Goal: Find specific page/section: Find specific page/section

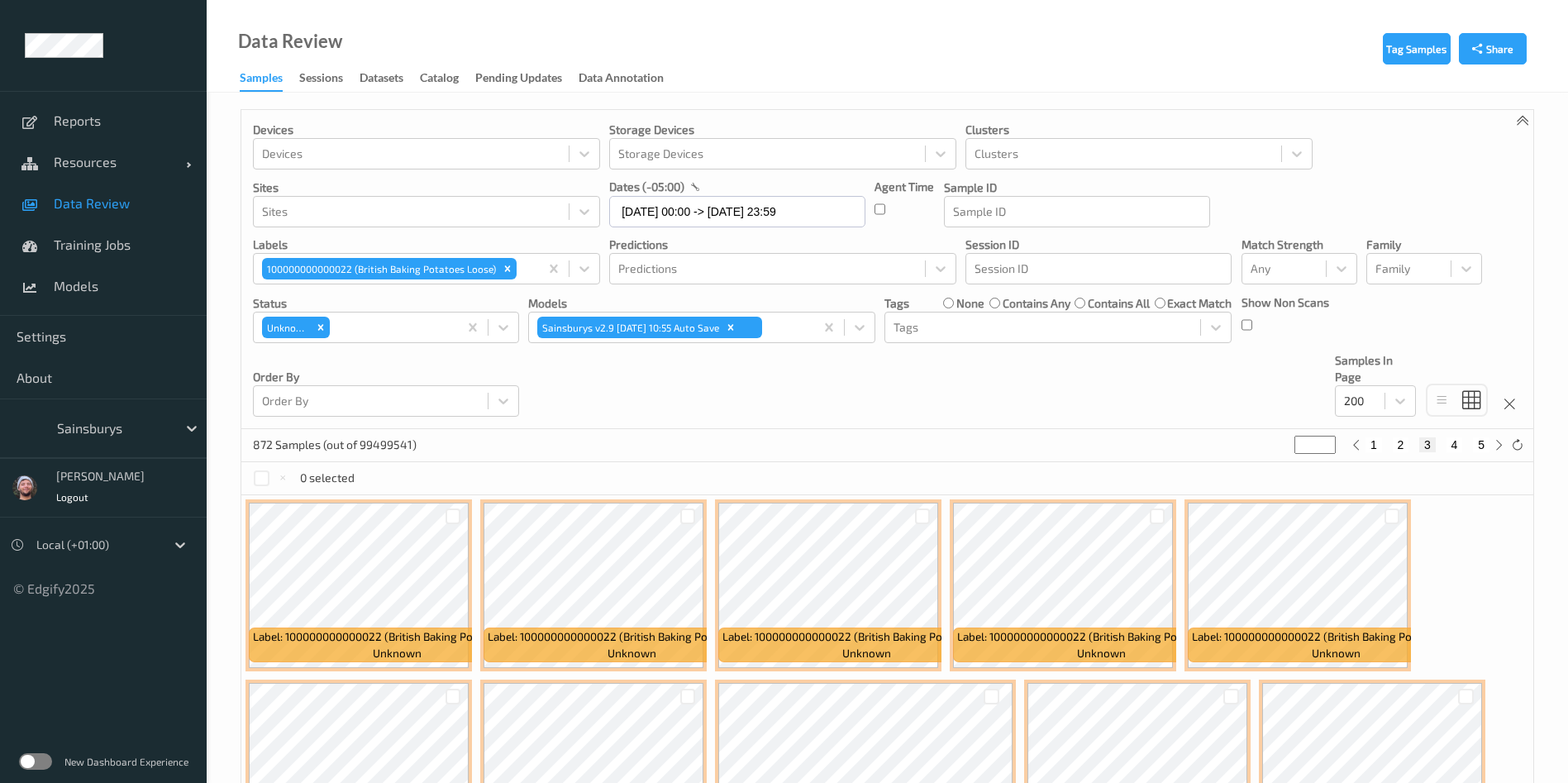
click at [506, 272] on icon "Remove 100000000000022 (British Baking Potatoes Loose)" at bounding box center [507, 269] width 12 height 12
type input "*"
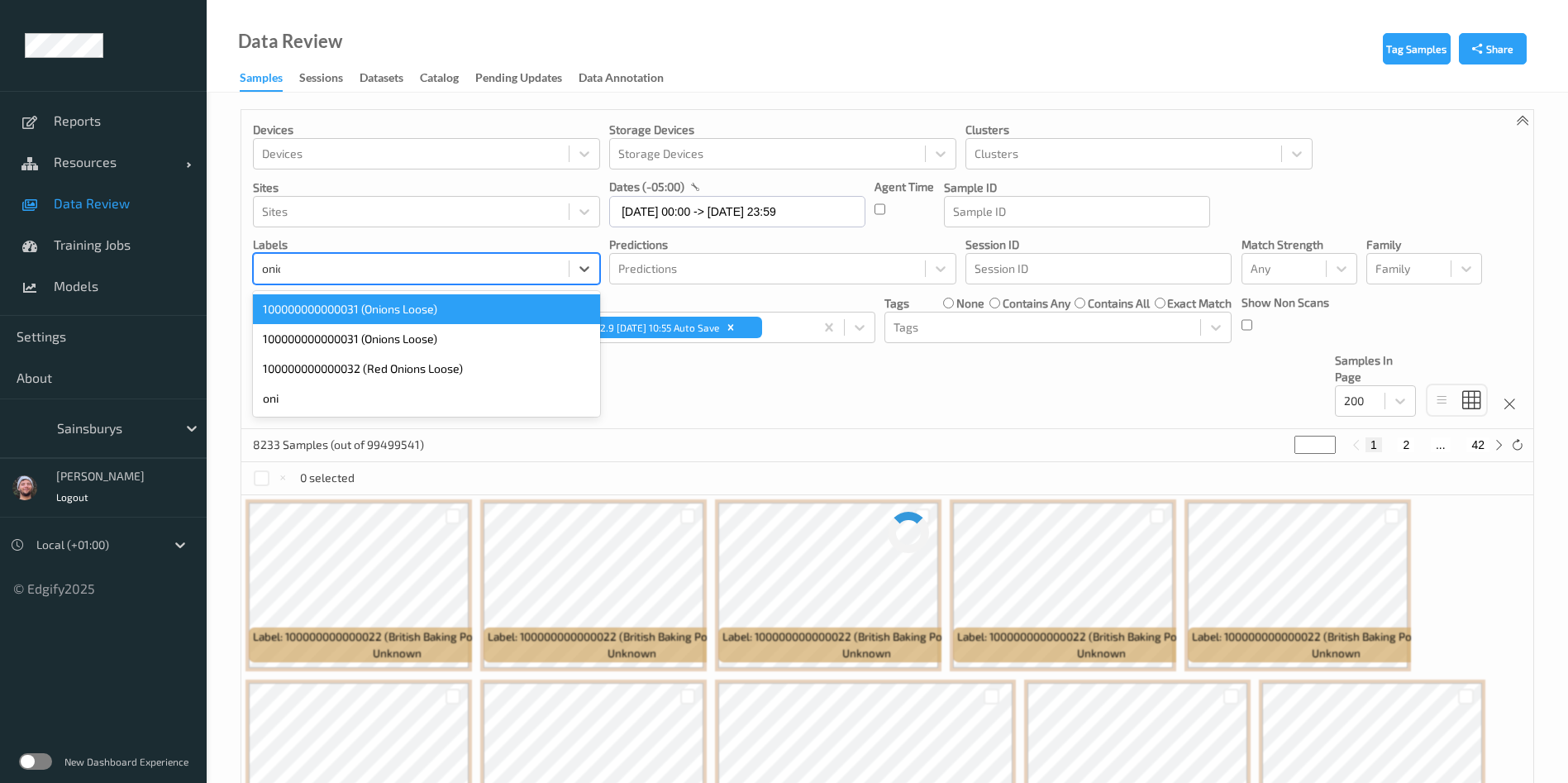
type input "onions"
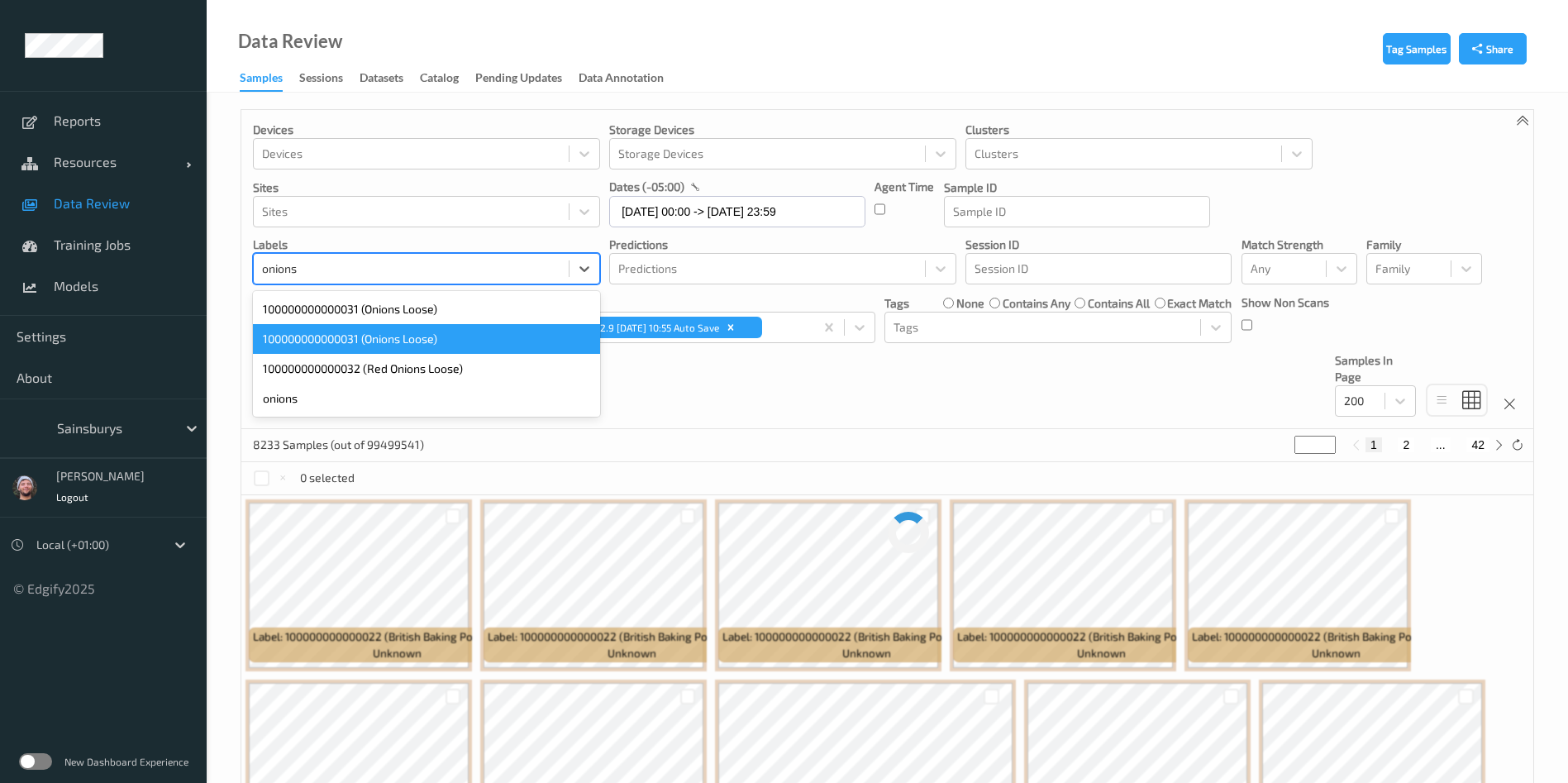
click at [447, 330] on div "100000000000031 (Onions Loose)" at bounding box center [426, 339] width 347 height 30
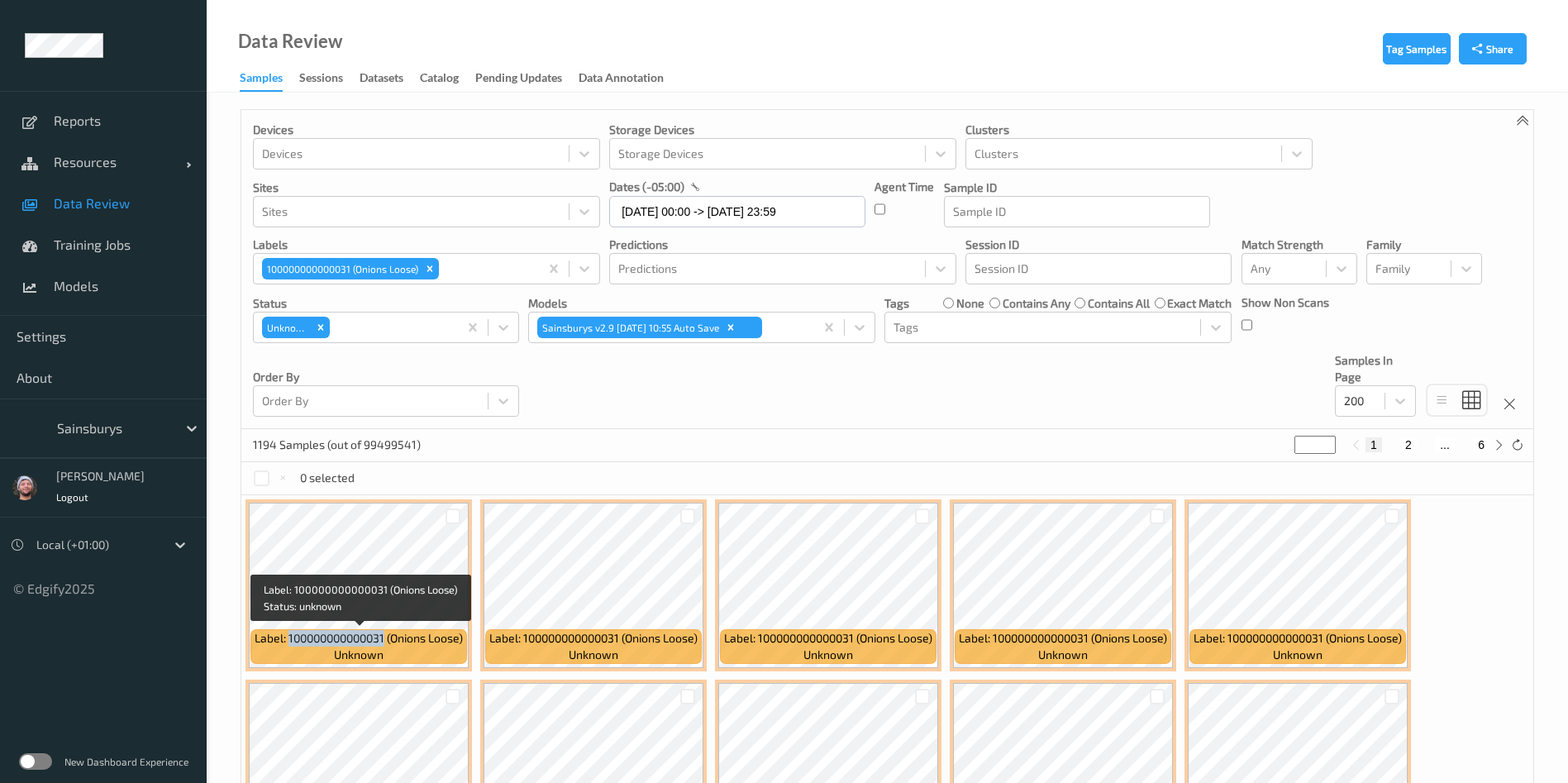
copy span "100000000000031"
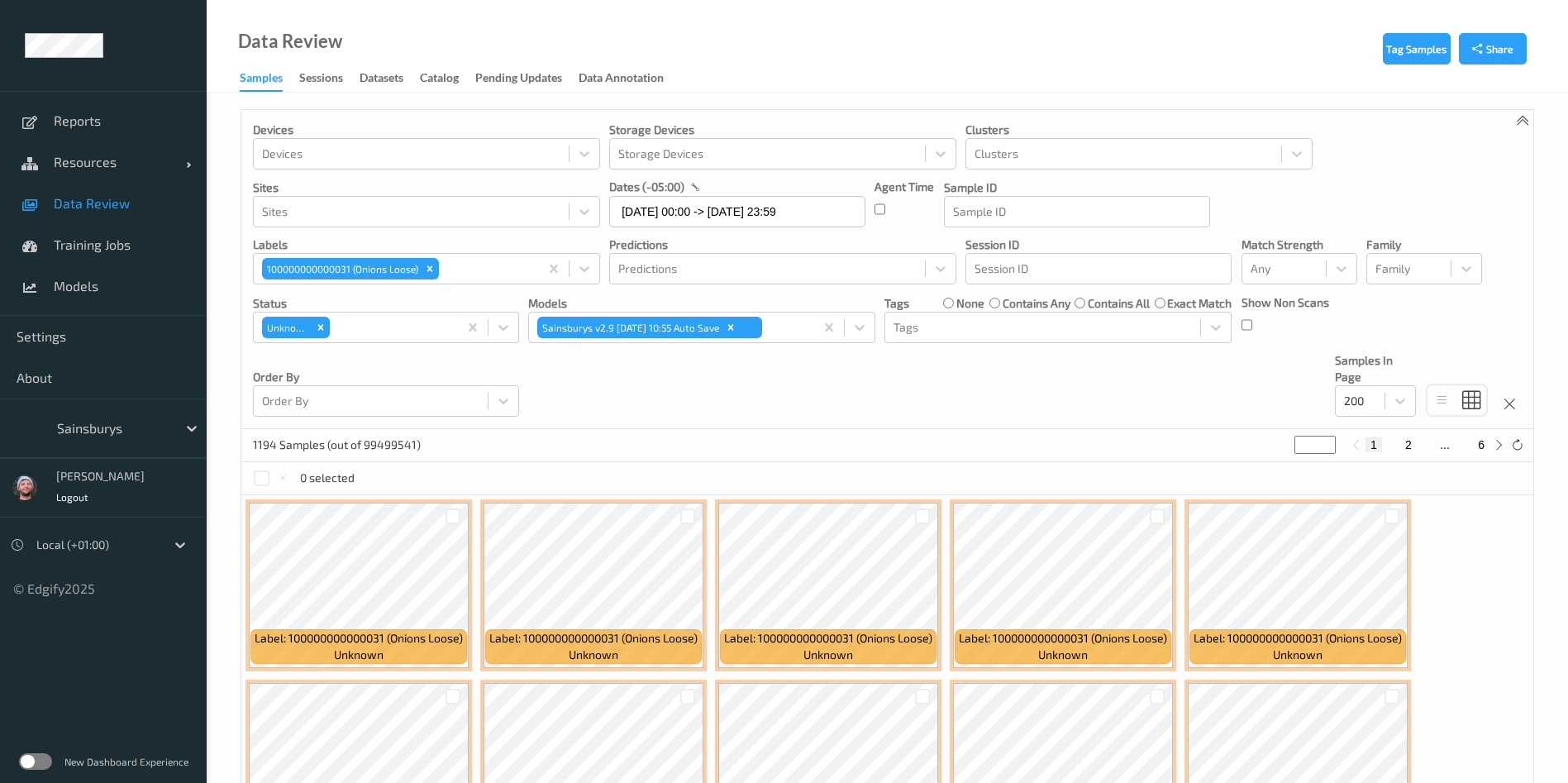
click at [593, 381] on div "Devices Devices Storage Devices Storage Devices Clusters Clusters Sites Sites d…" at bounding box center [887, 269] width 1291 height 319
click at [1421, 451] on div "1 2 ... 6" at bounding box center [1427, 444] width 124 height 15
click at [1411, 449] on button "2" at bounding box center [1408, 444] width 17 height 15
type input "*"
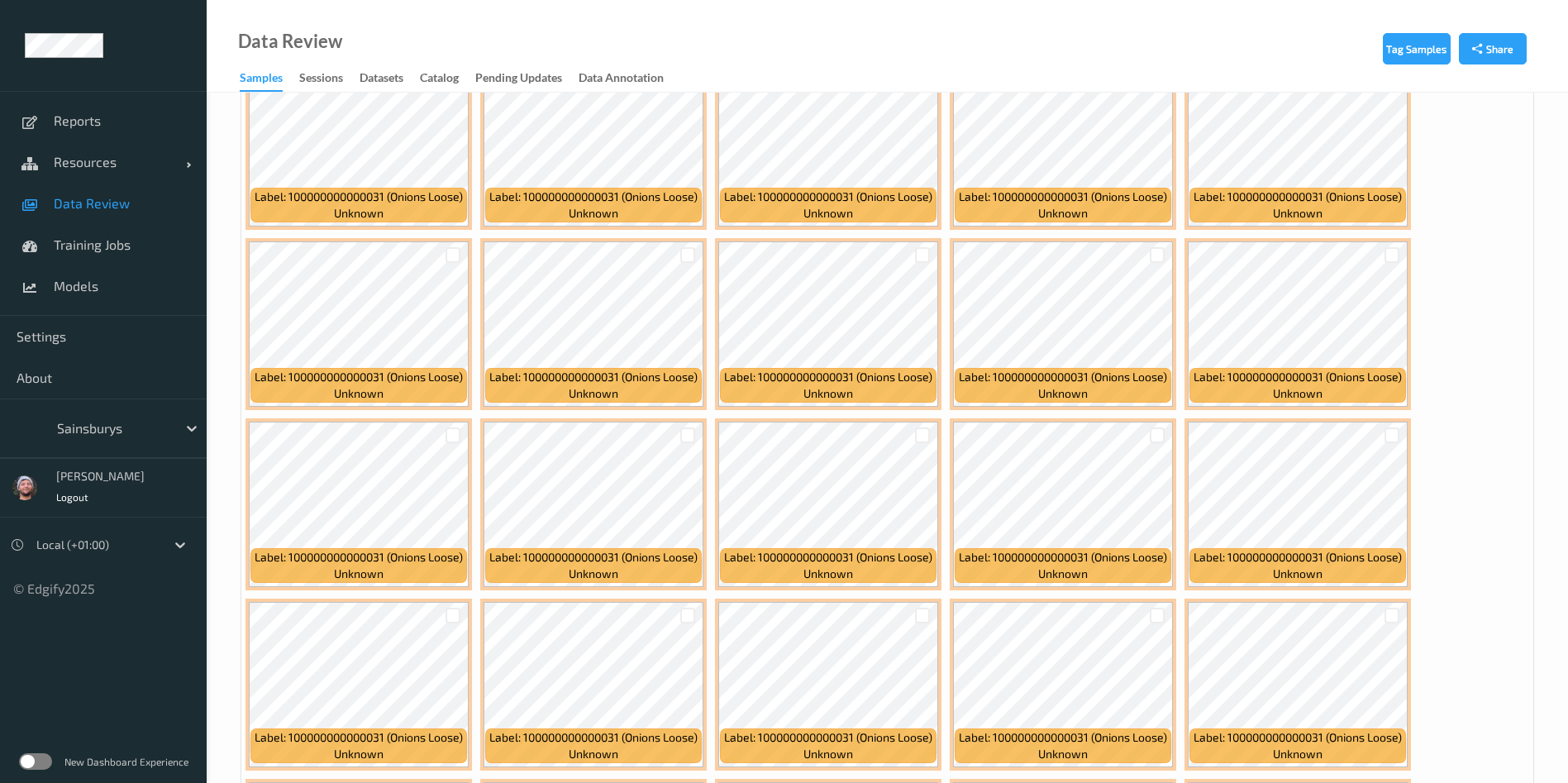
scroll to position [1215, 0]
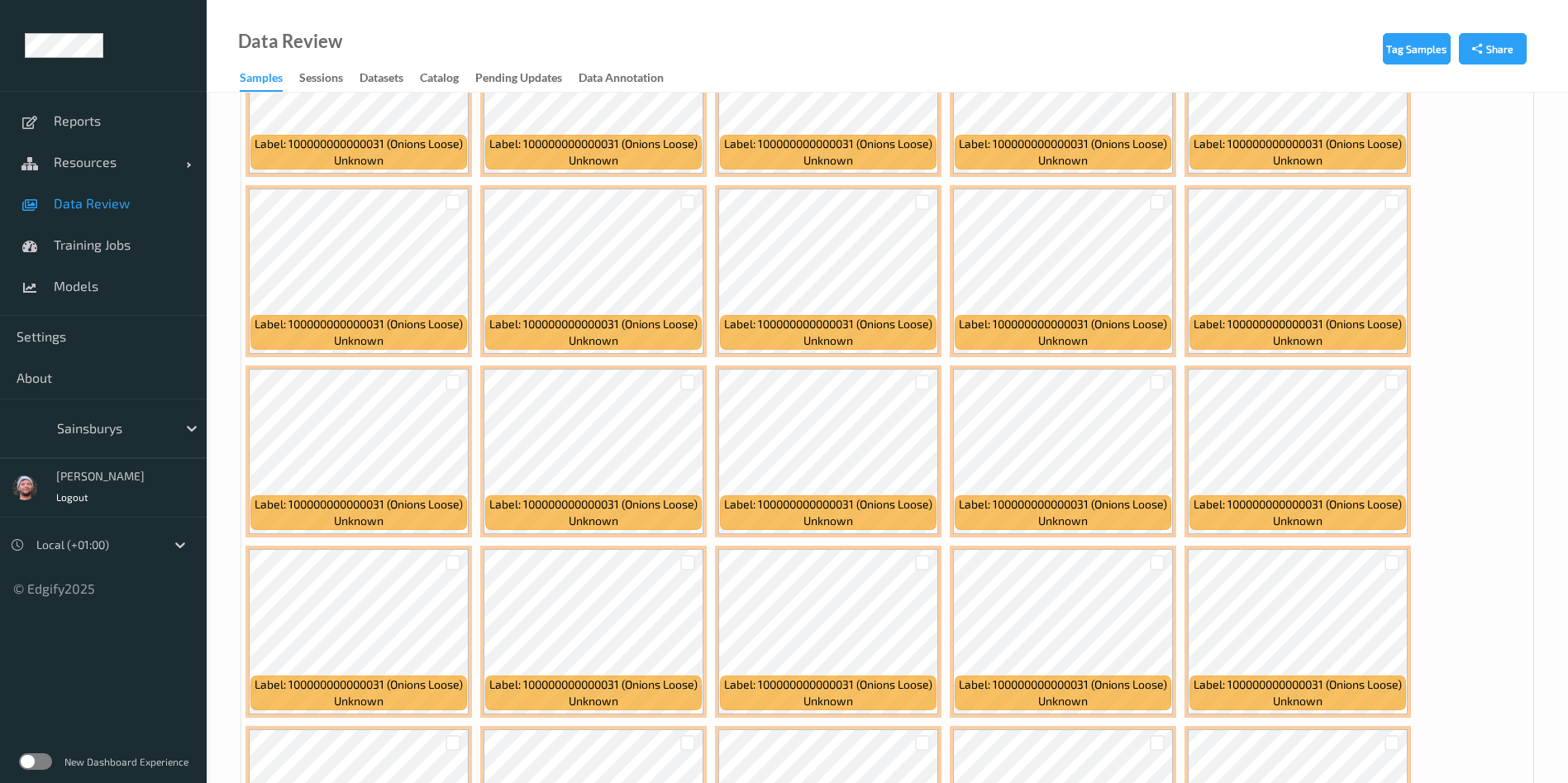
click at [447, 35] on div "Data Review Samples Sessions Datasets Catalog Pending Updates Data Annotation" at bounding box center [887, 46] width 1361 height 93
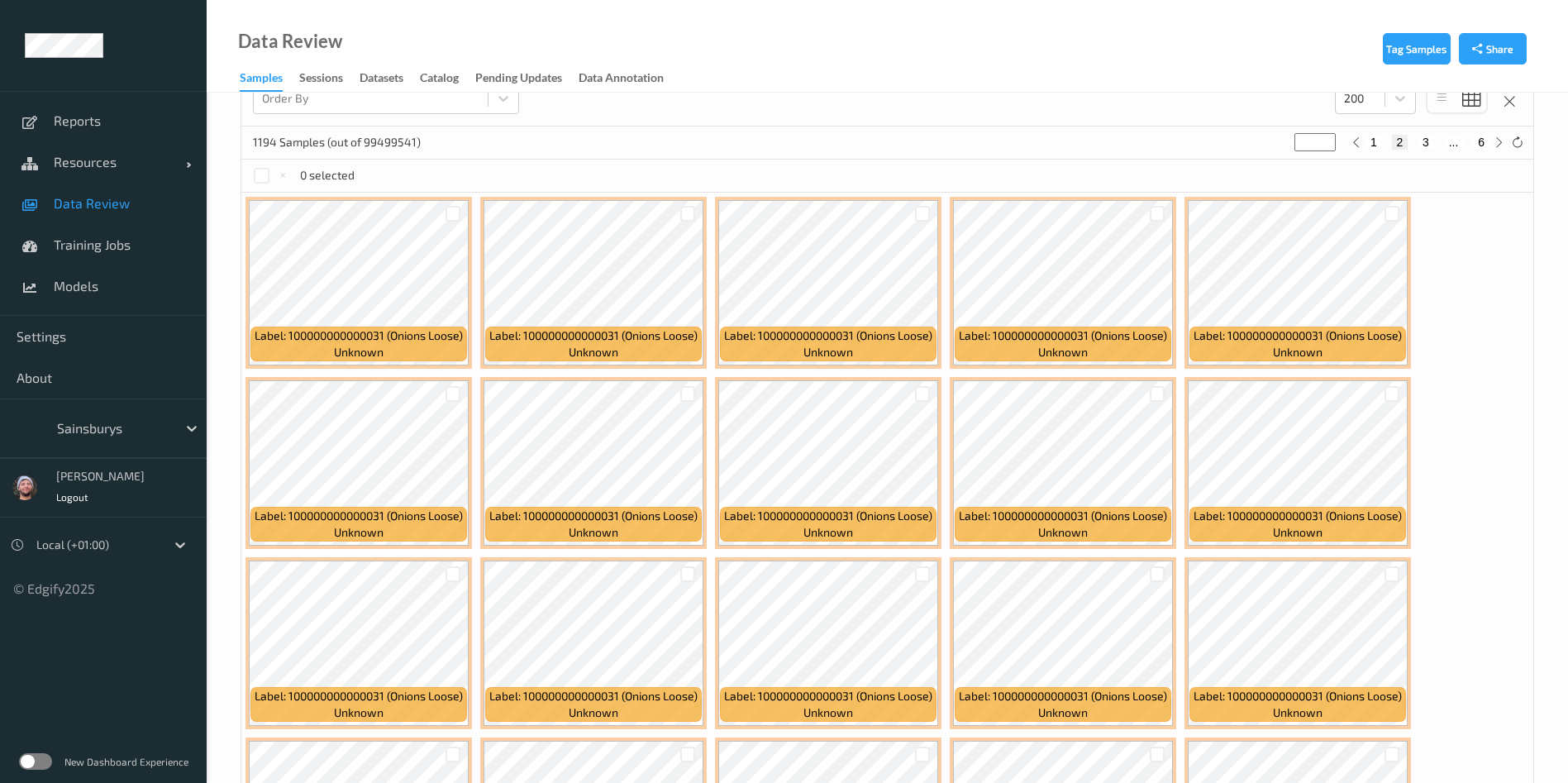
scroll to position [0, 0]
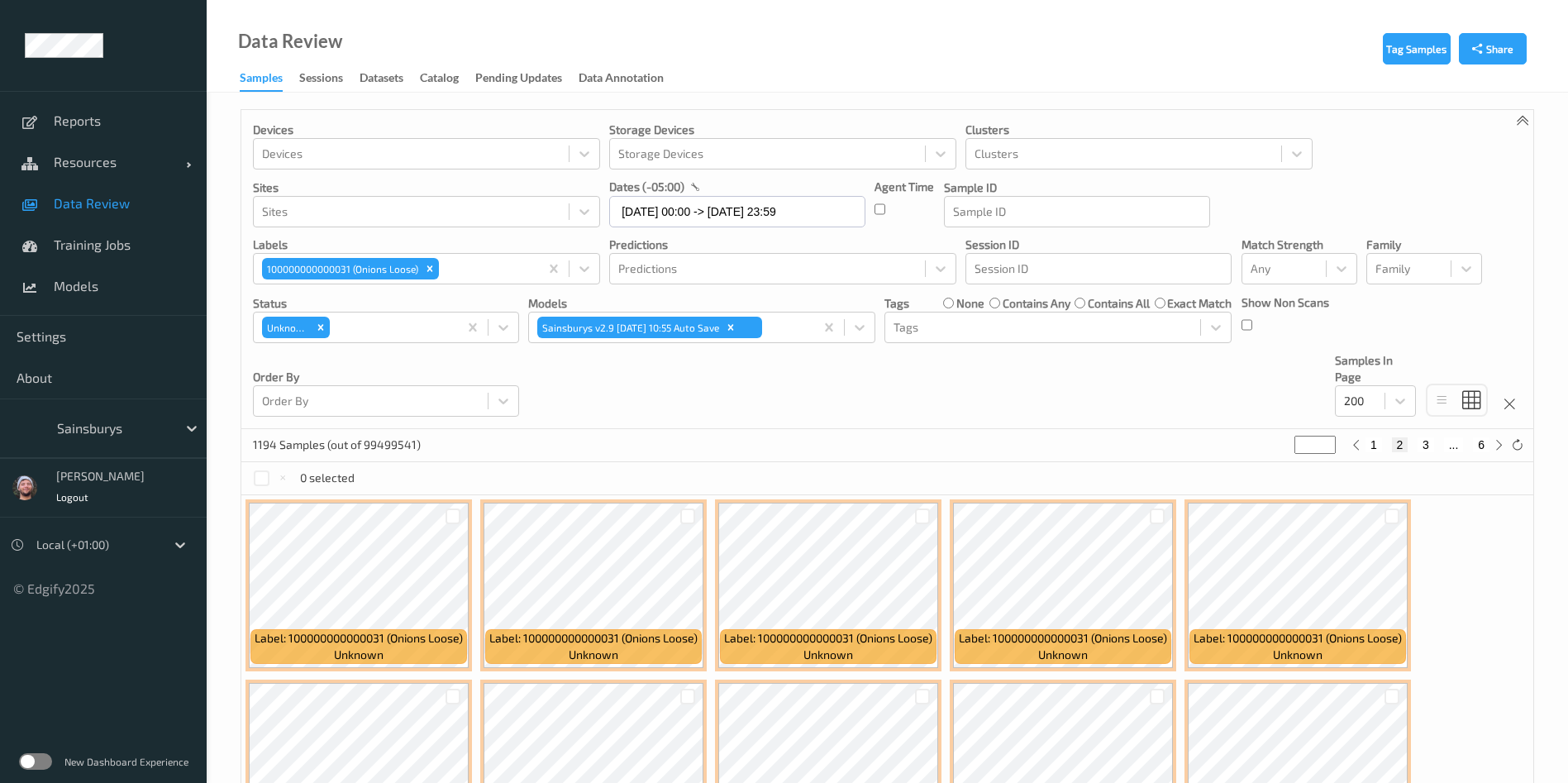
click at [1425, 442] on button "3" at bounding box center [1425, 444] width 17 height 15
type input "*"
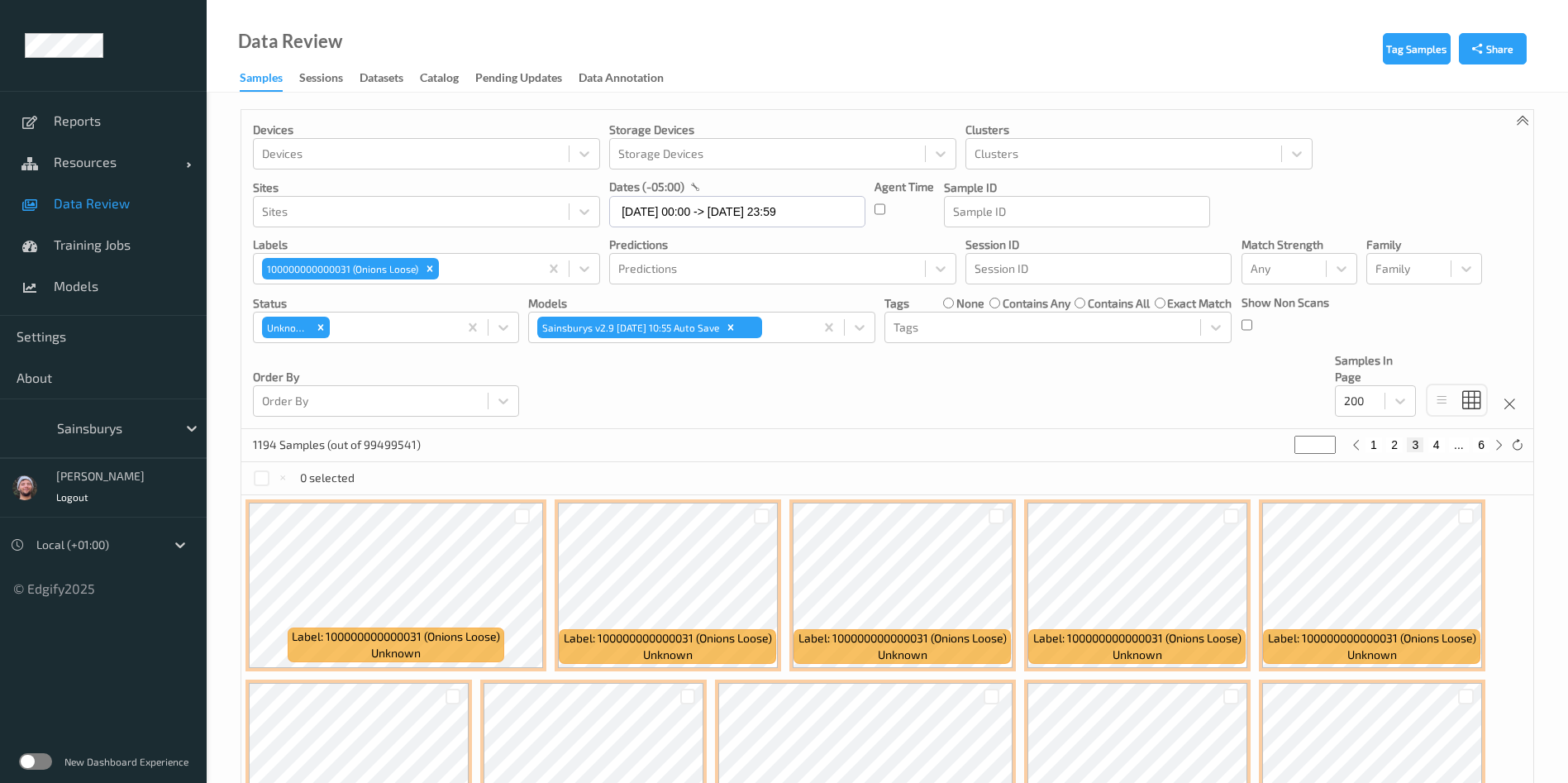
click at [636, 416] on div "Devices Devices Storage Devices Storage Devices Clusters Clusters Sites Sites d…" at bounding box center [887, 269] width 1291 height 319
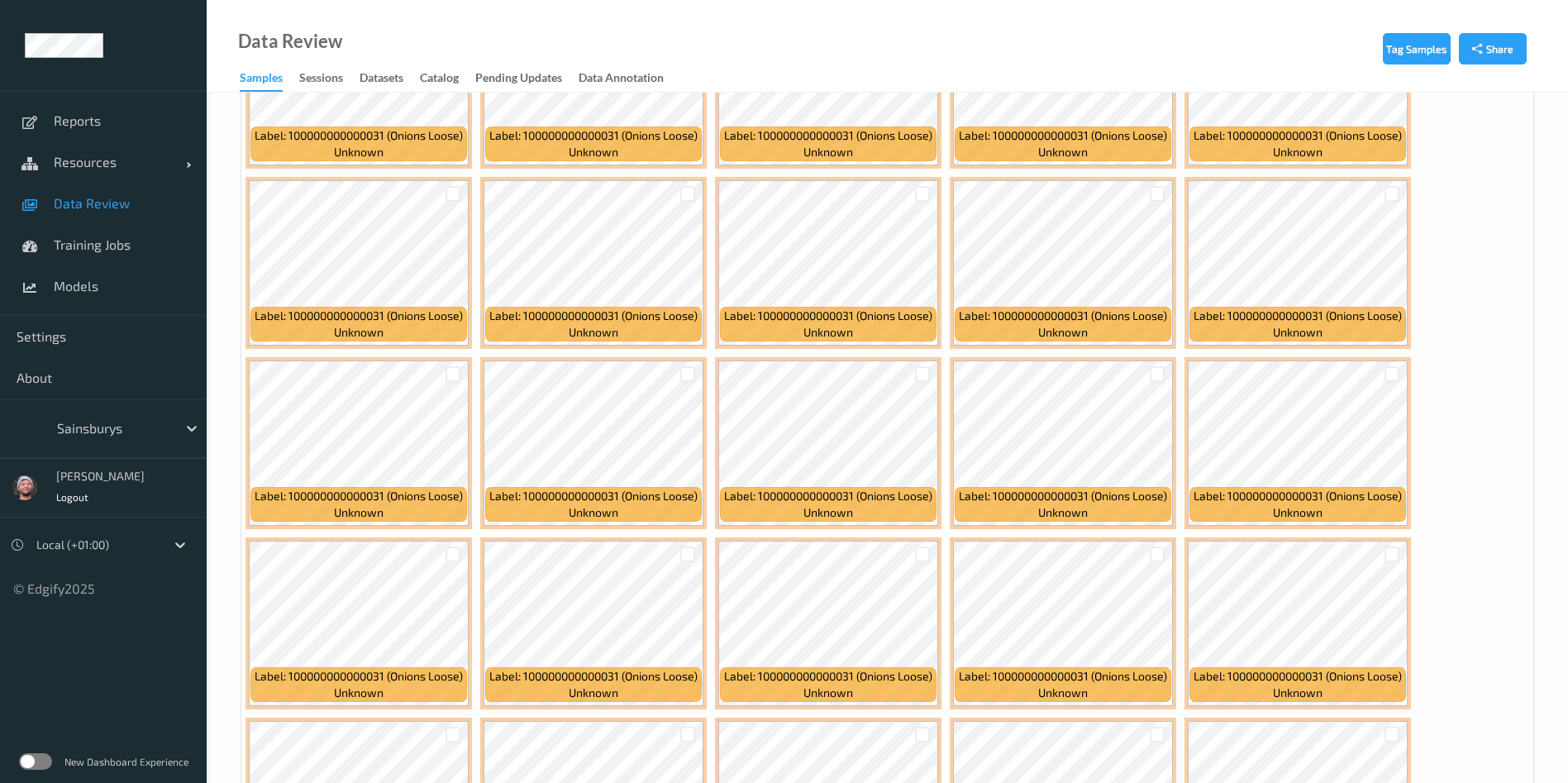
scroll to position [1041, 0]
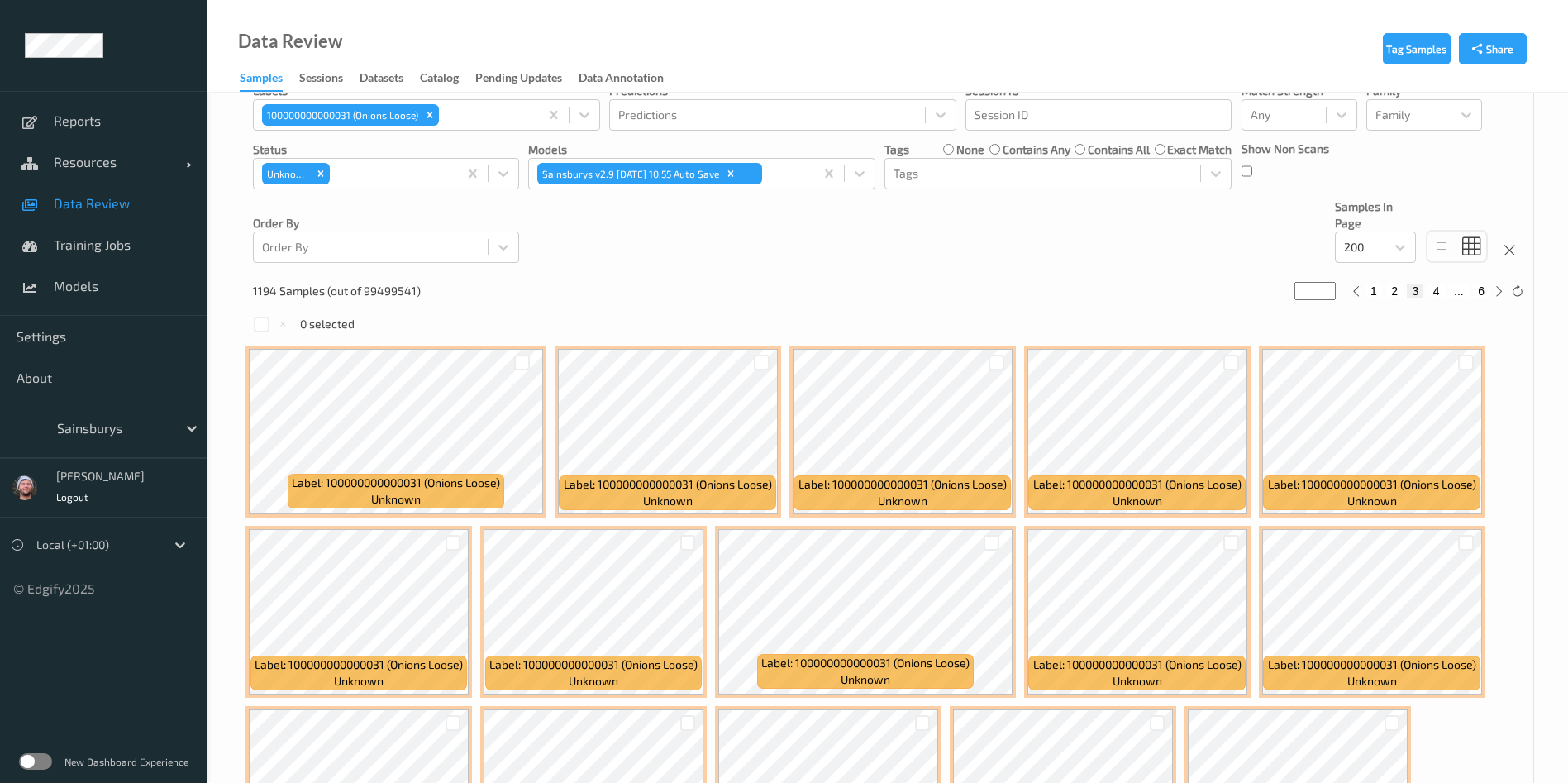
click at [1435, 294] on button "4" at bounding box center [1436, 291] width 17 height 15
type input "*"
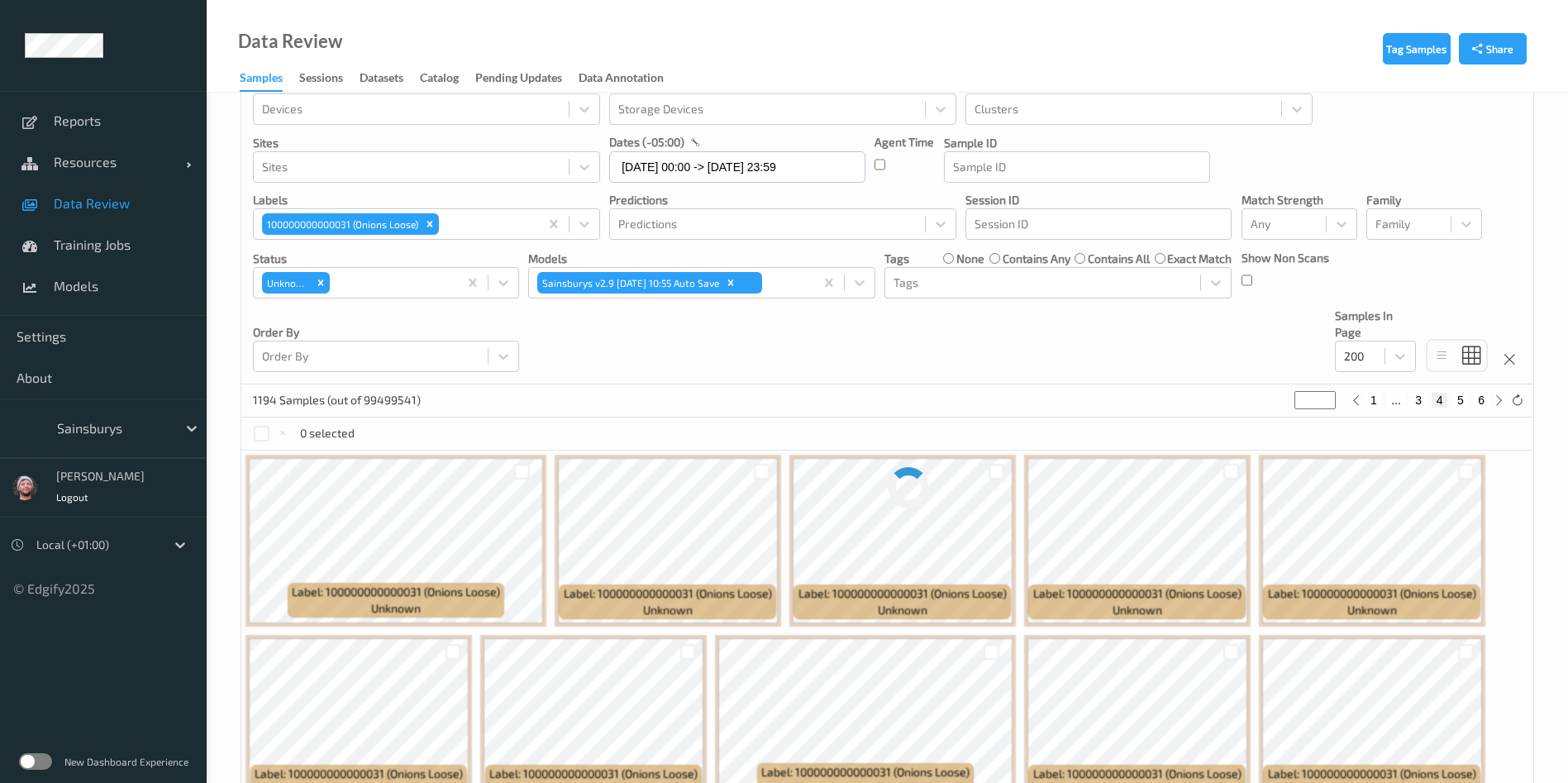
scroll to position [0, 0]
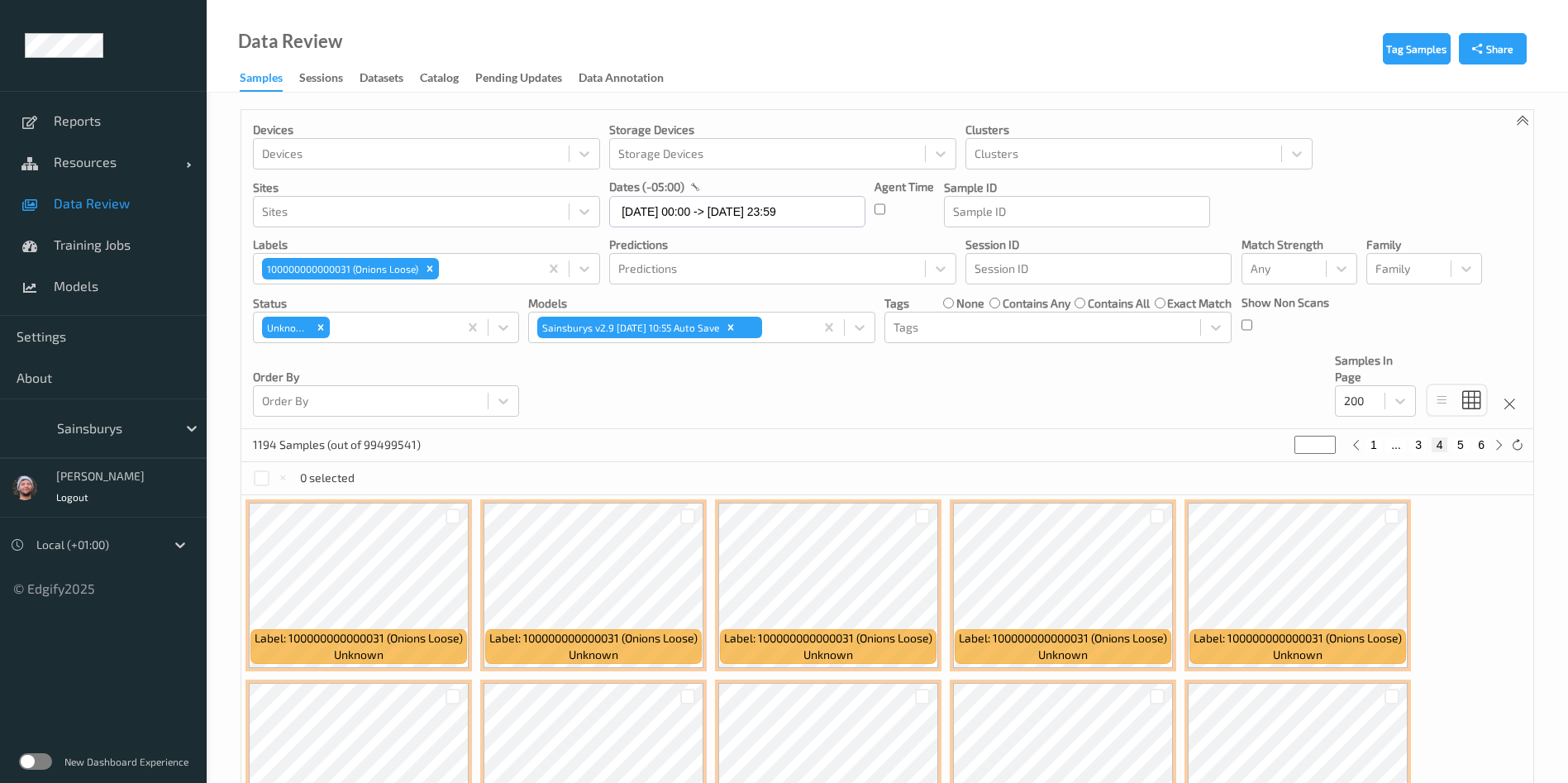
click at [333, 369] on p "Order By" at bounding box center [386, 377] width 266 height 17
click at [429, 267] on icon "Remove 100000000000031 (Onions Loose)" at bounding box center [430, 269] width 6 height 6
type input "*"
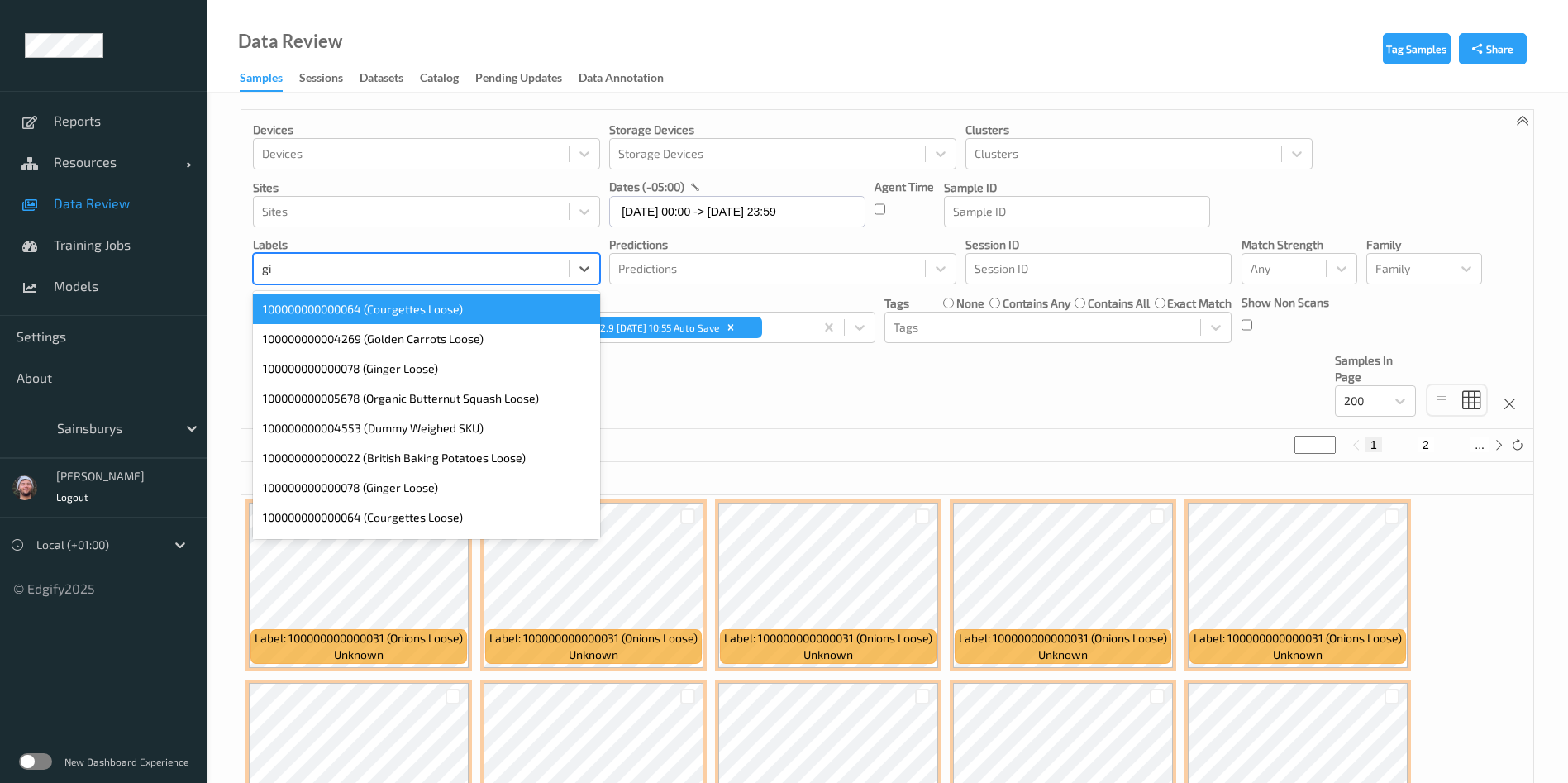
type input "ginger"
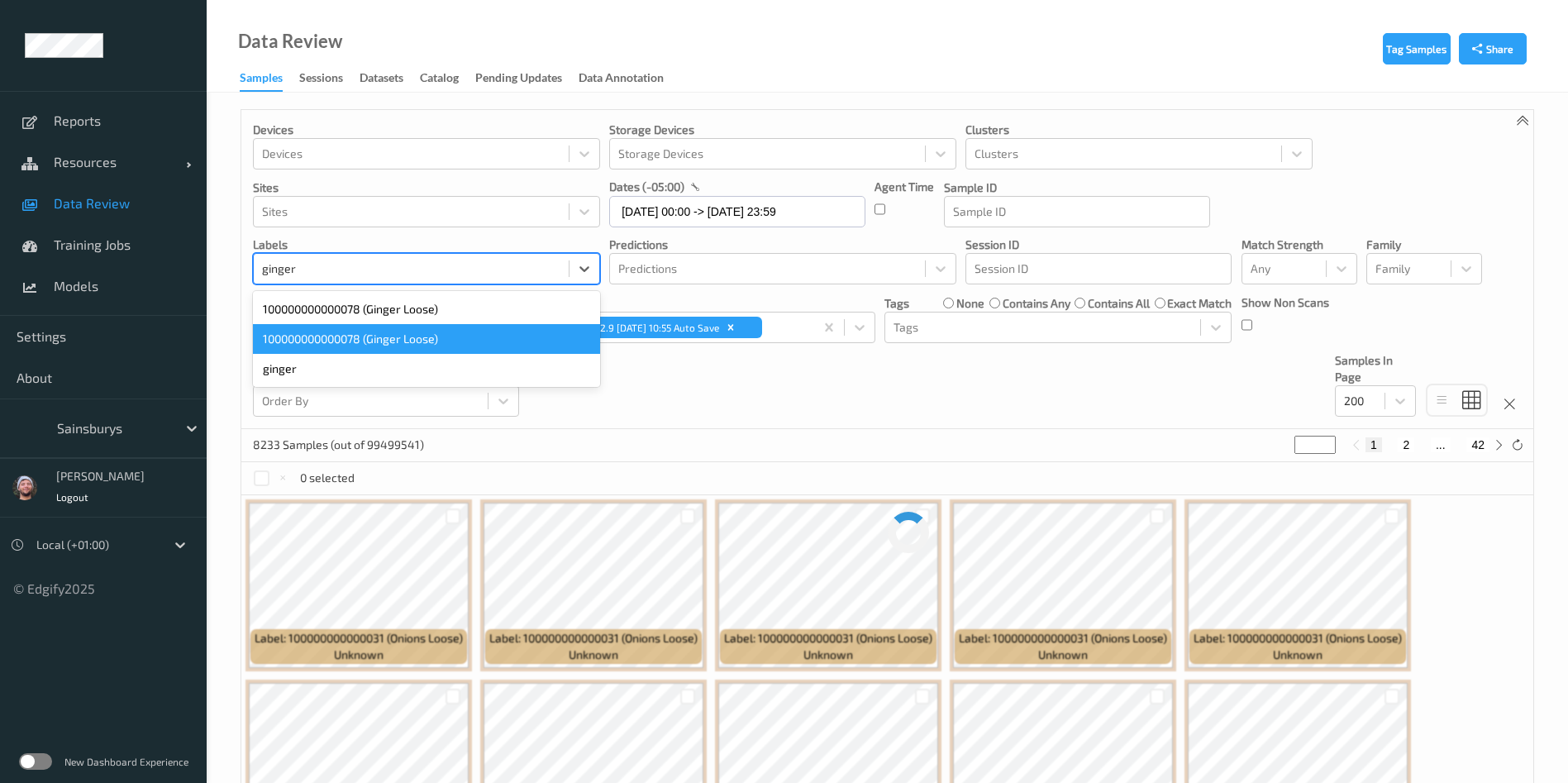
click at [405, 332] on div "100000000000078 (Ginger Loose)" at bounding box center [426, 339] width 347 height 30
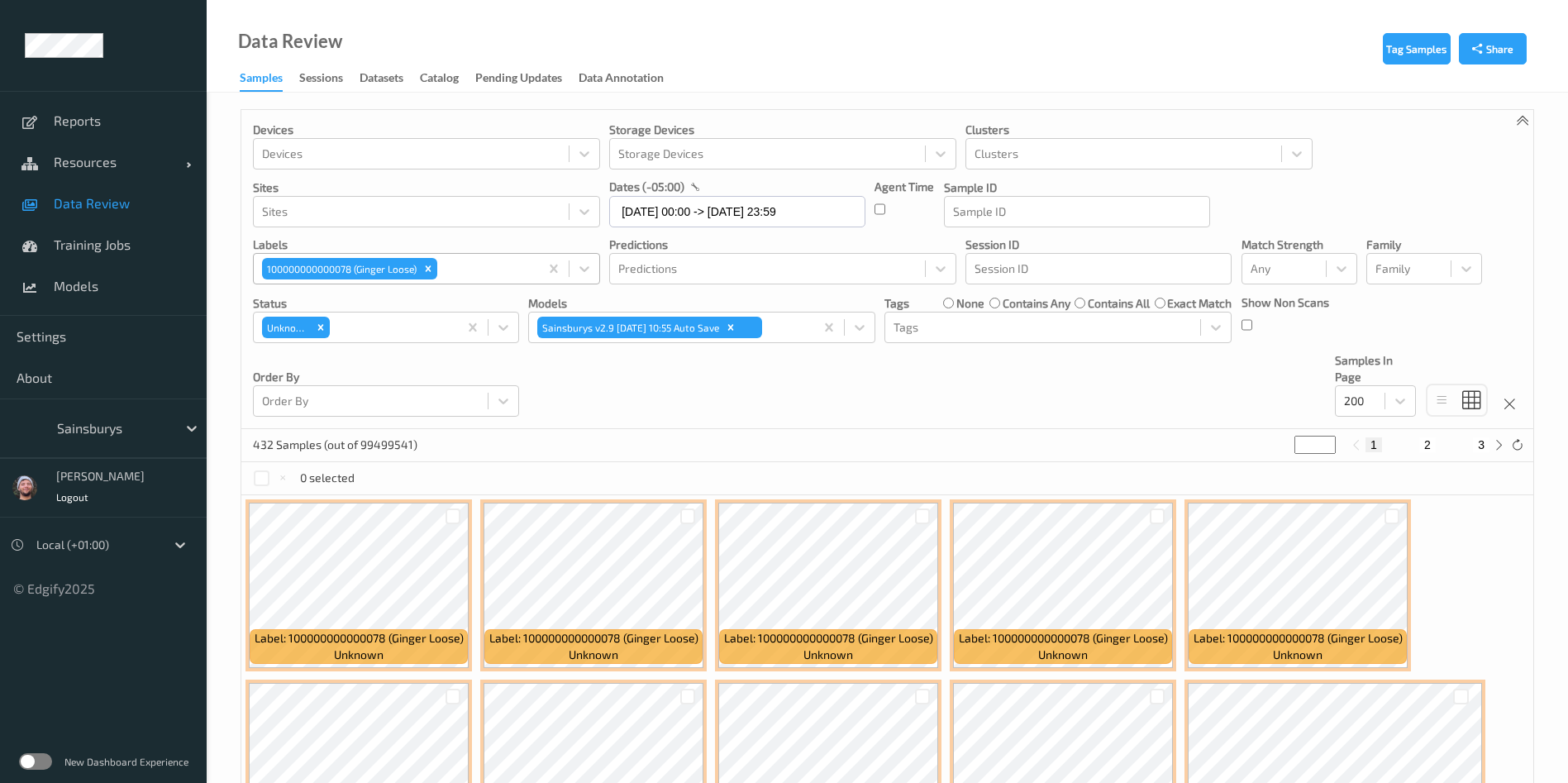
click at [436, 443] on div "432 Samples (out of 99499541) * 1 2 3" at bounding box center [887, 445] width 1291 height 33
click at [1427, 448] on button "2" at bounding box center [1427, 444] width 17 height 15
type input "*"
click at [601, 422] on div "Devices Devices Storage Devices Storage Devices Clusters Clusters Sites Sites d…" at bounding box center [887, 269] width 1291 height 319
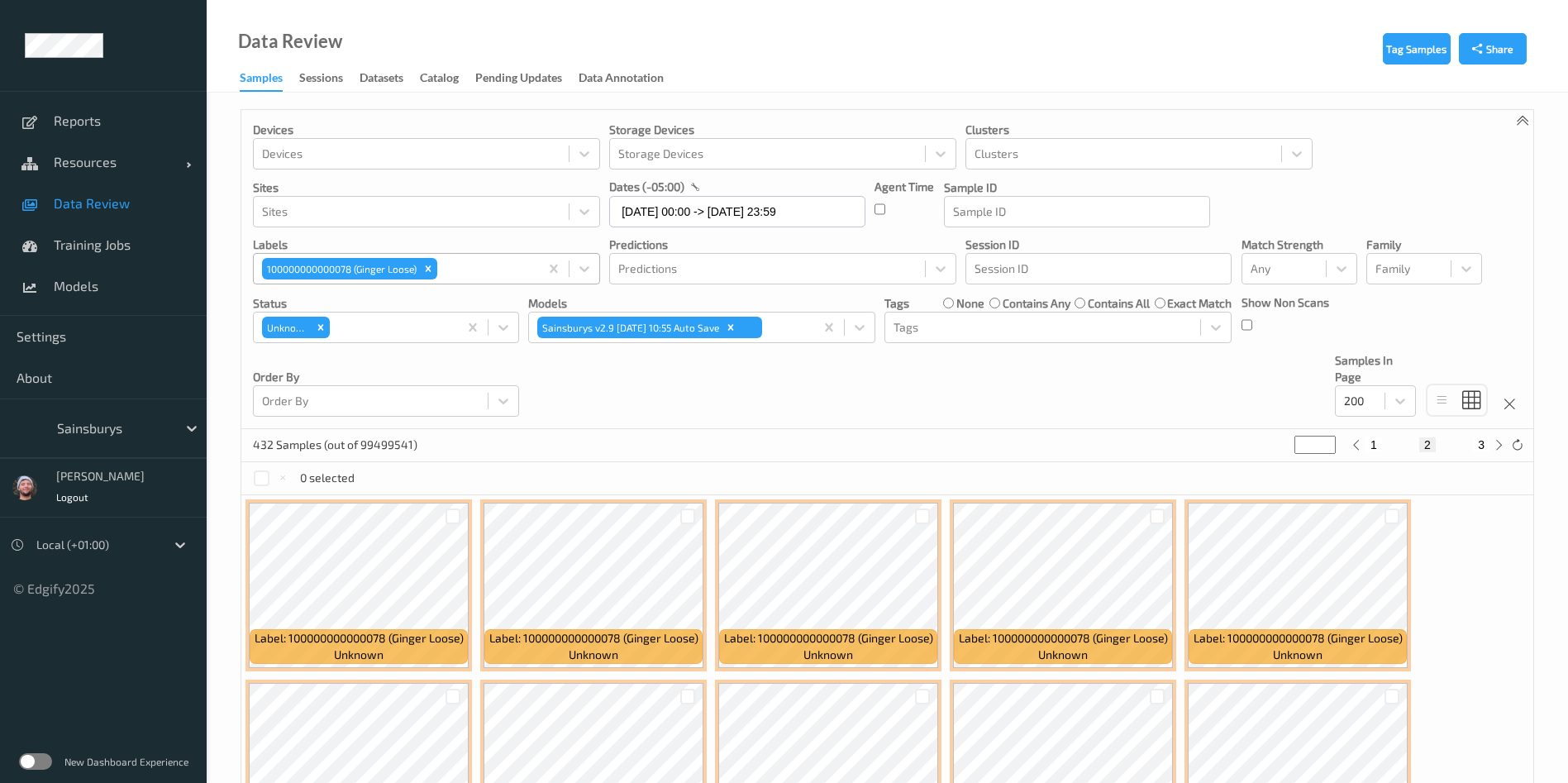
click at [137, 199] on span "Data Review" at bounding box center [122, 203] width 136 height 17
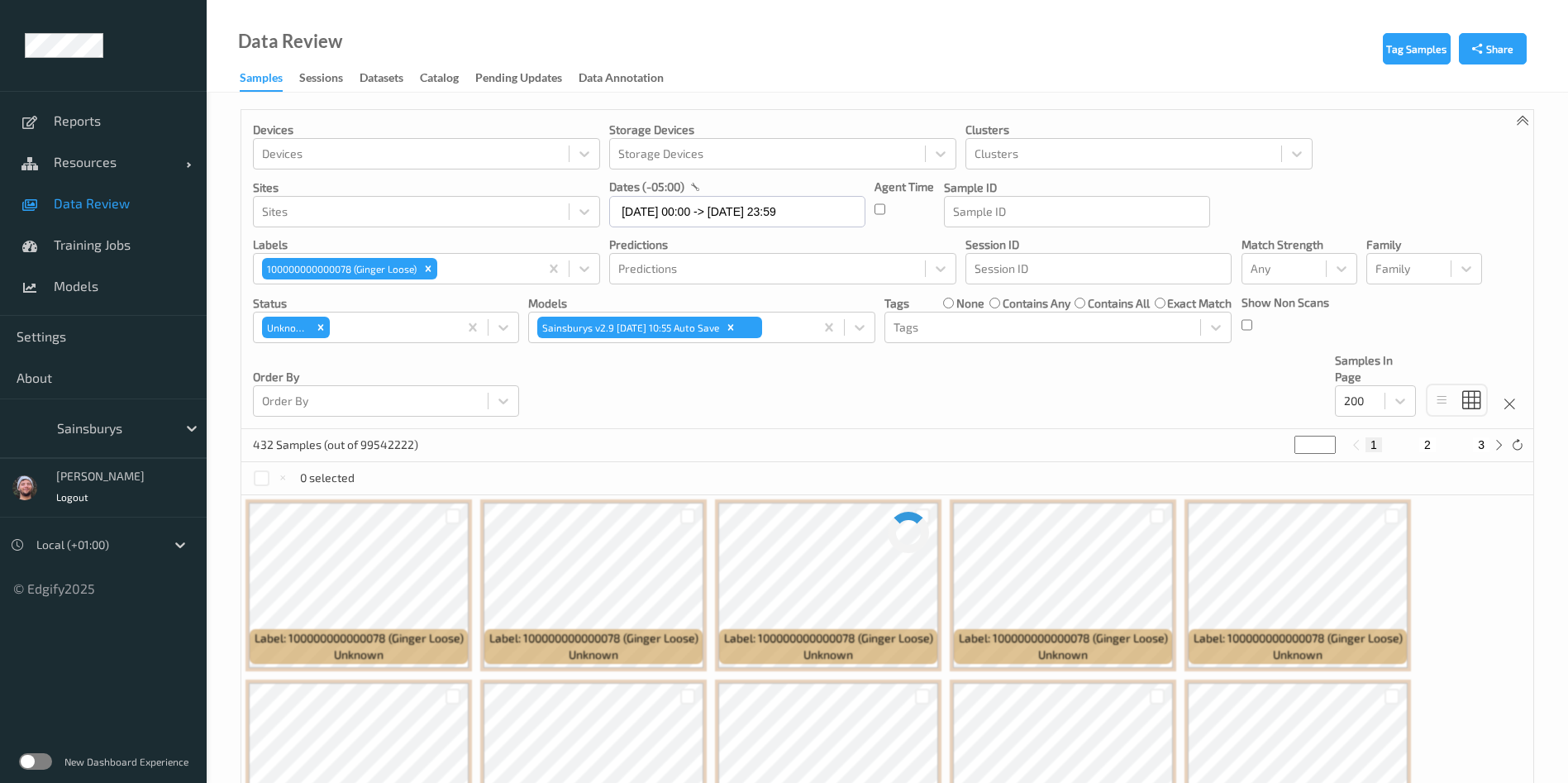
click at [358, 380] on p "Order By" at bounding box center [386, 377] width 266 height 17
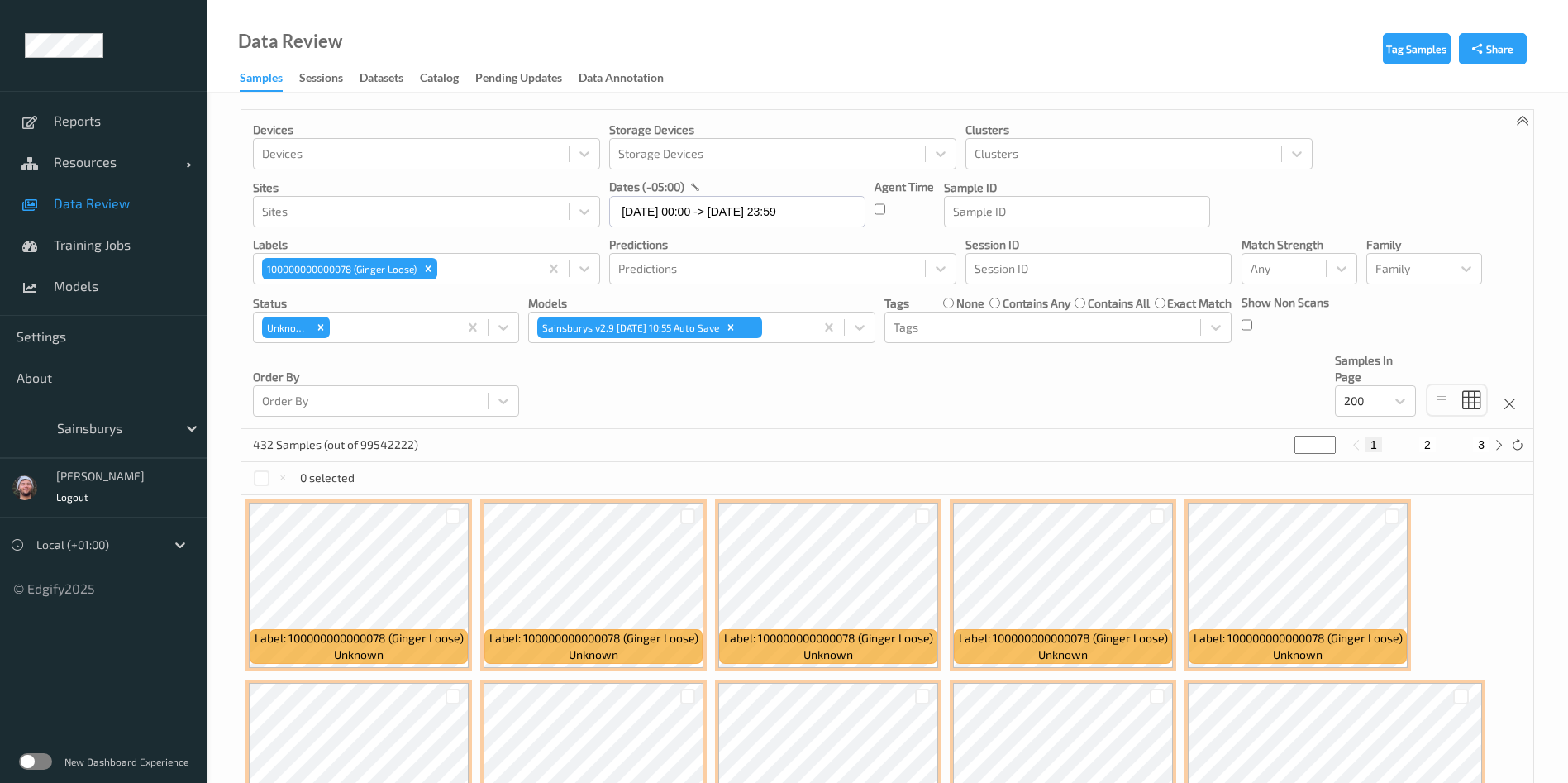
click at [351, 352] on div "Order By Order By" at bounding box center [386, 384] width 266 height 64
click at [1422, 445] on button "2" at bounding box center [1427, 444] width 17 height 15
type input "*"
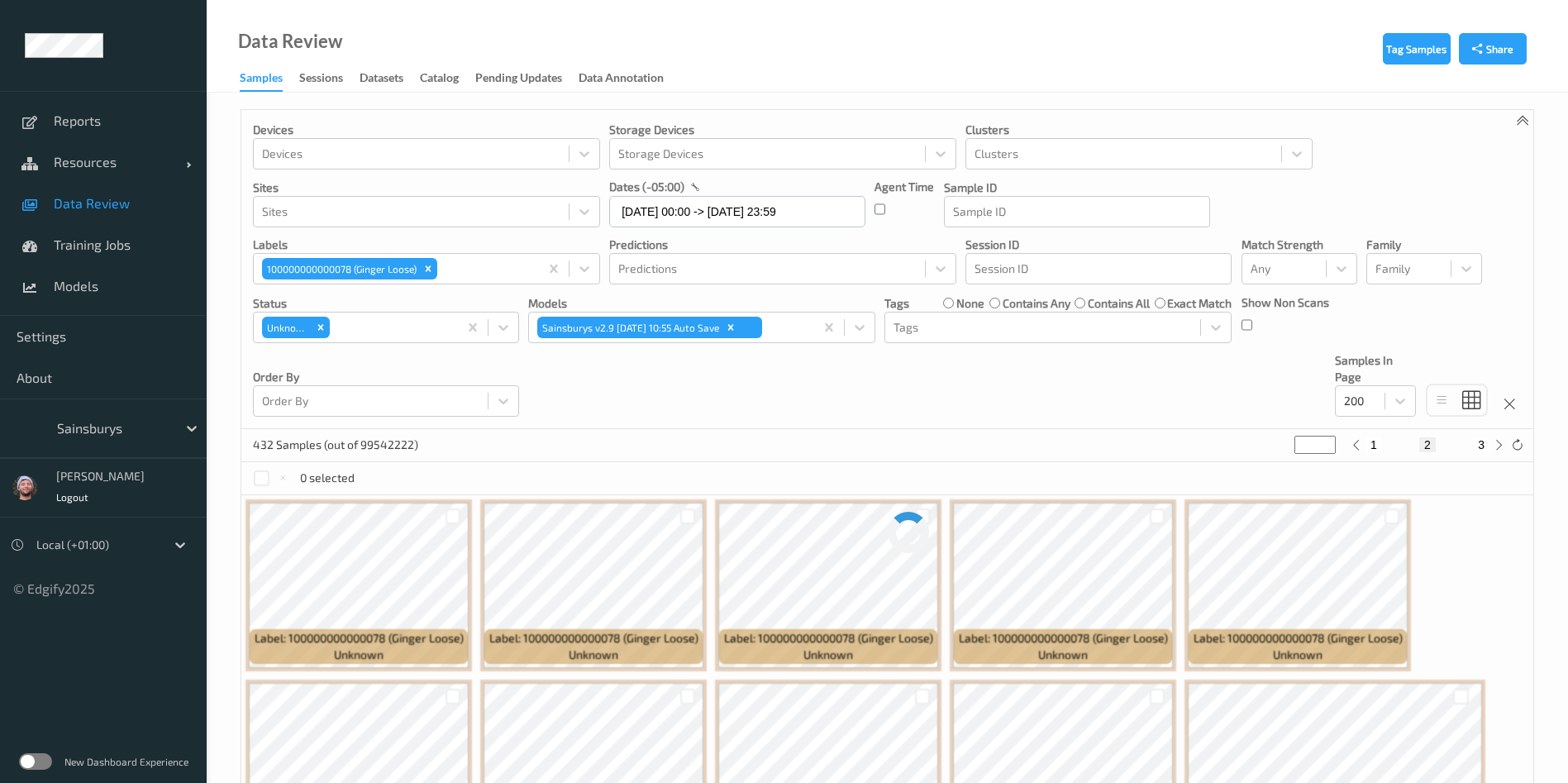
click at [377, 358] on div "Order By Order By" at bounding box center [386, 384] width 266 height 64
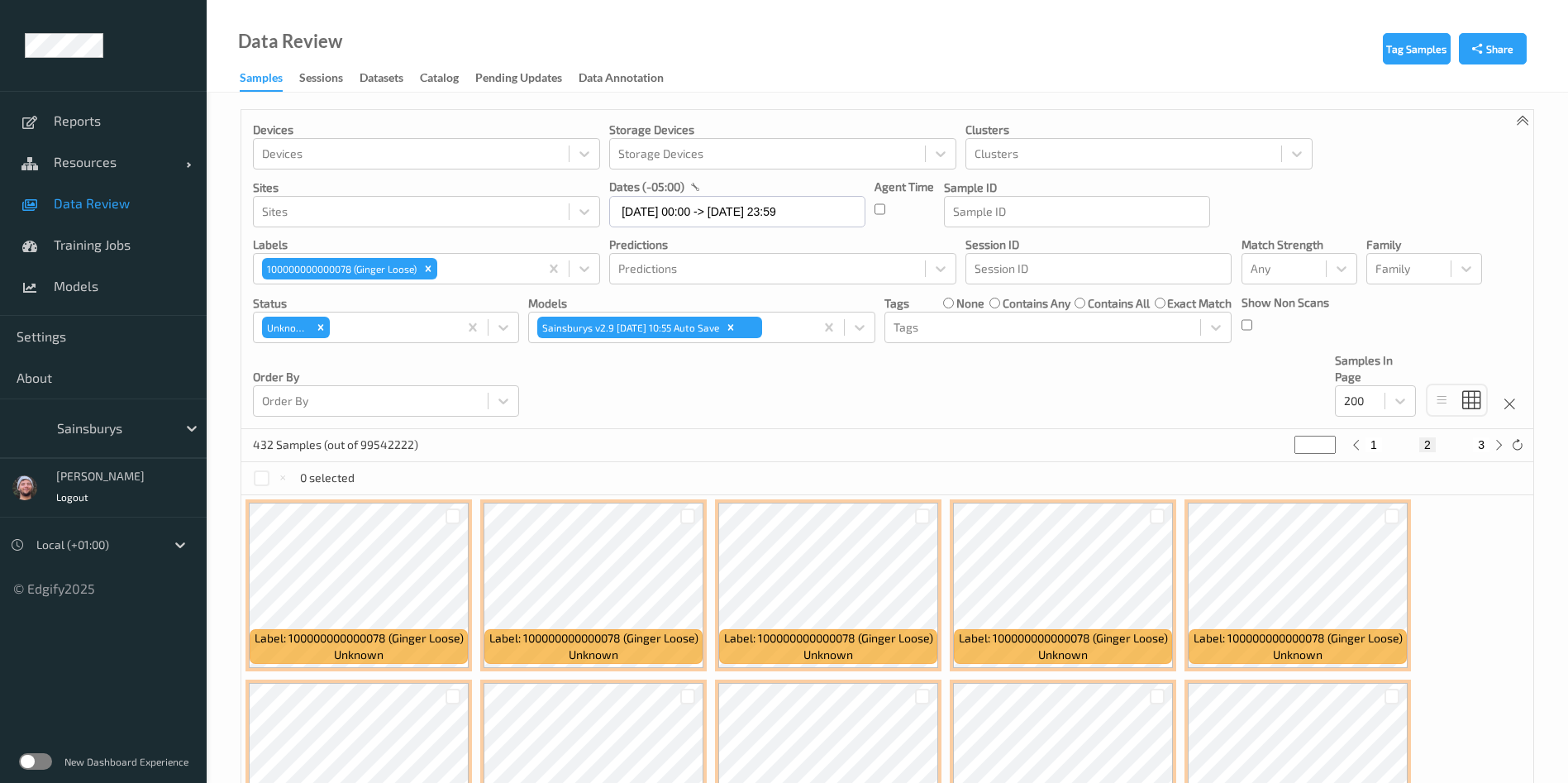
click at [632, 391] on div "Devices Devices Storage Devices Storage Devices Clusters Clusters Sites Sites d…" at bounding box center [887, 269] width 1291 height 319
click at [448, 353] on div "Order By Order By" at bounding box center [386, 384] width 266 height 64
click at [1484, 449] on button "3" at bounding box center [1480, 444] width 17 height 15
type input "*"
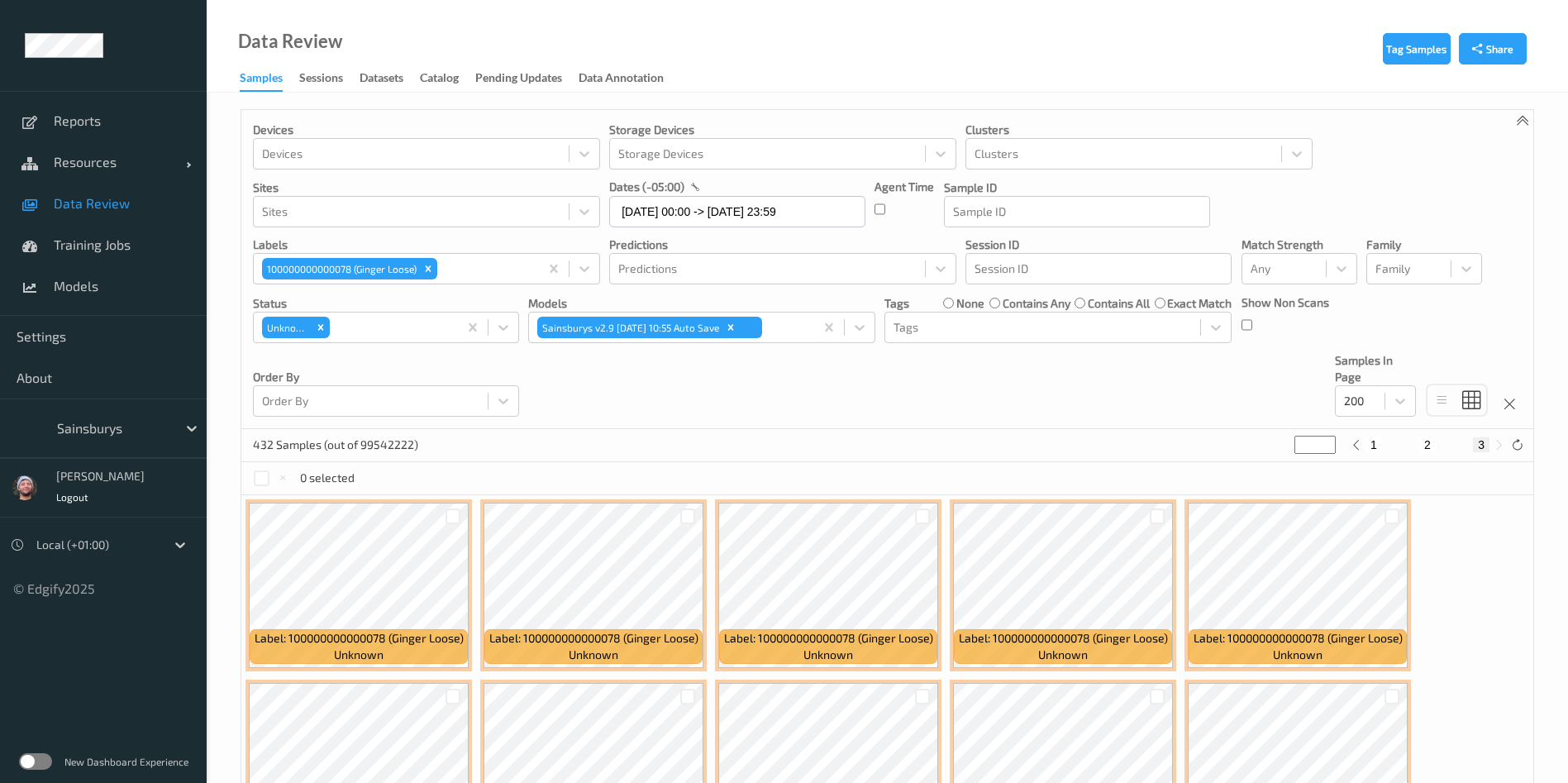
click at [372, 370] on p "Order By" at bounding box center [386, 377] width 266 height 17
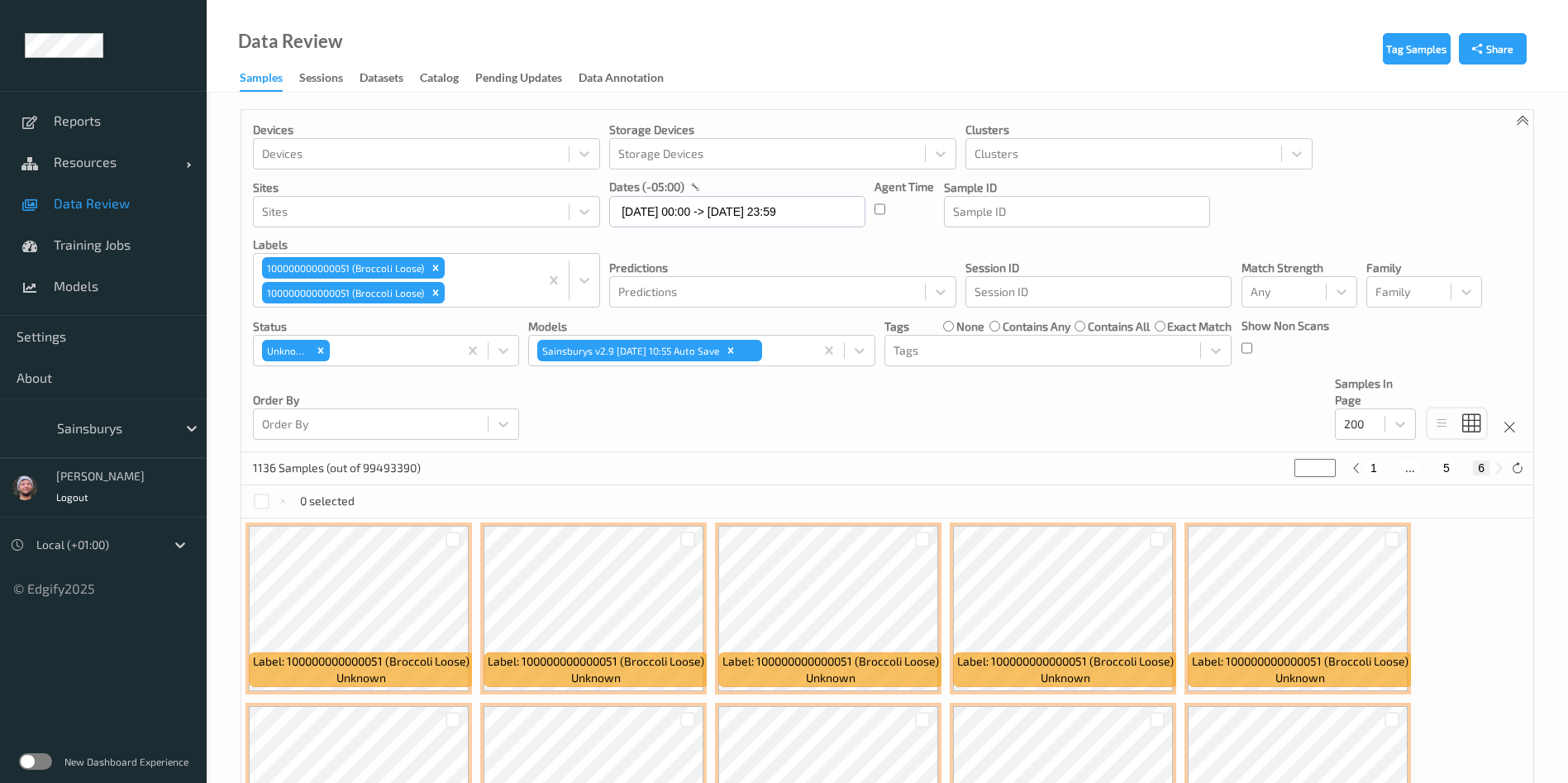
scroll to position [586, 0]
